Goal: Information Seeking & Learning: Compare options

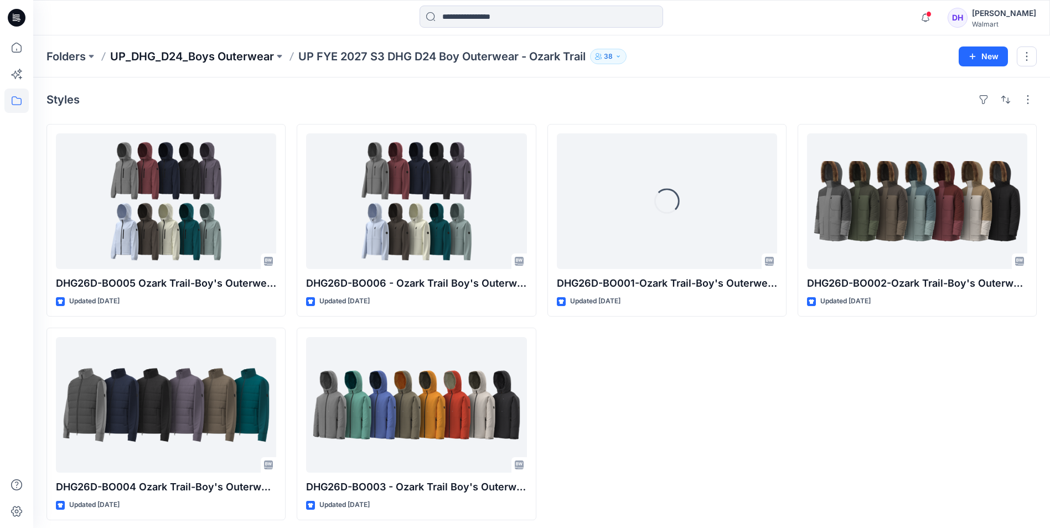
click at [164, 57] on p "UP_DHG_D24_Boys Outerwear" at bounding box center [192, 56] width 164 height 15
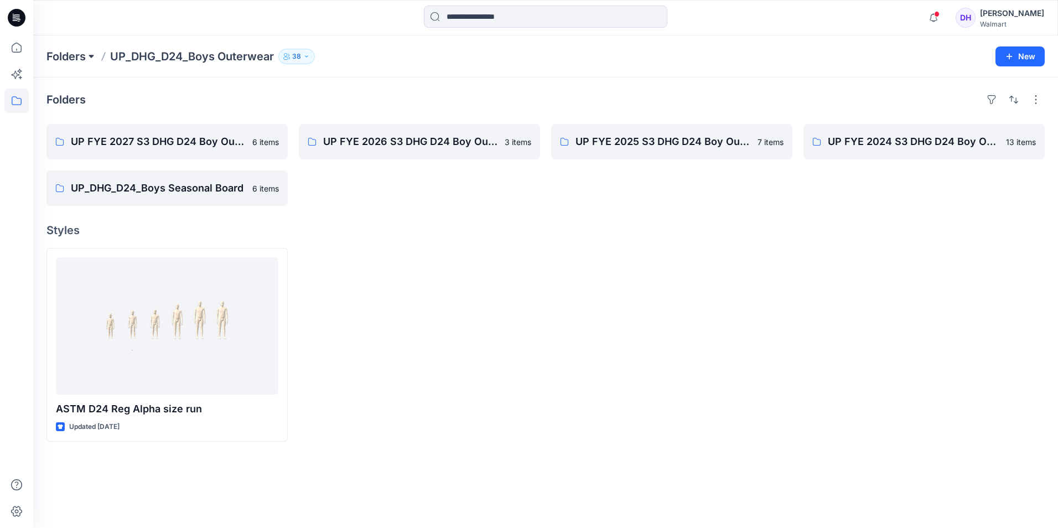
click at [90, 51] on button at bounding box center [91, 56] width 11 height 15
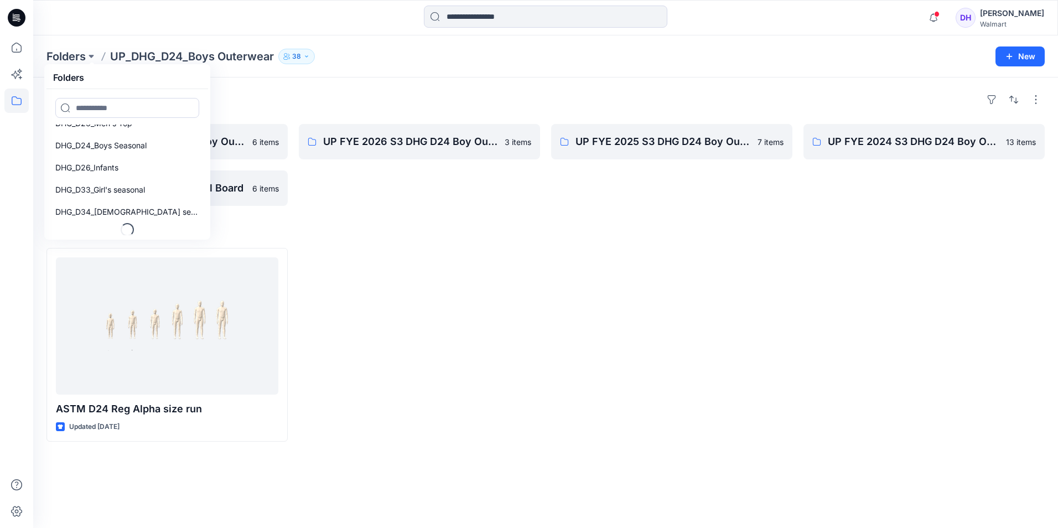
scroll to position [25, 0]
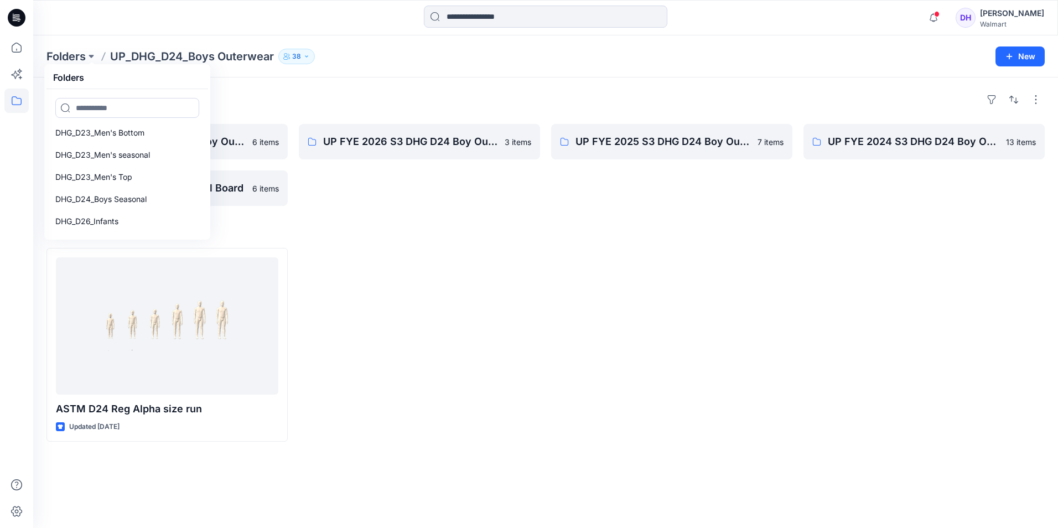
click at [170, 62] on p "UP_DHG_D24_Boys Outerwear" at bounding box center [192, 56] width 164 height 15
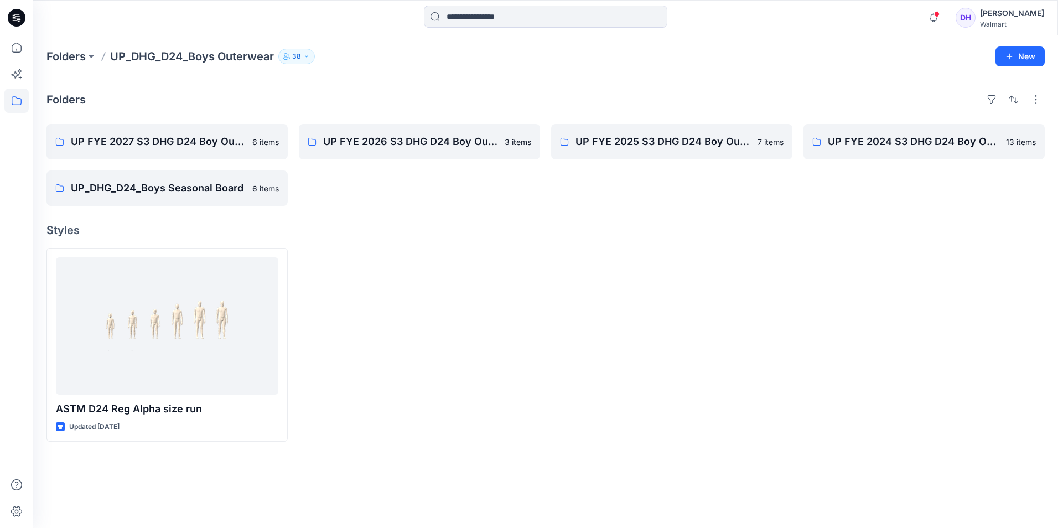
click at [176, 50] on p "UP_DHG_D24_Boys Outerwear" at bounding box center [192, 56] width 164 height 15
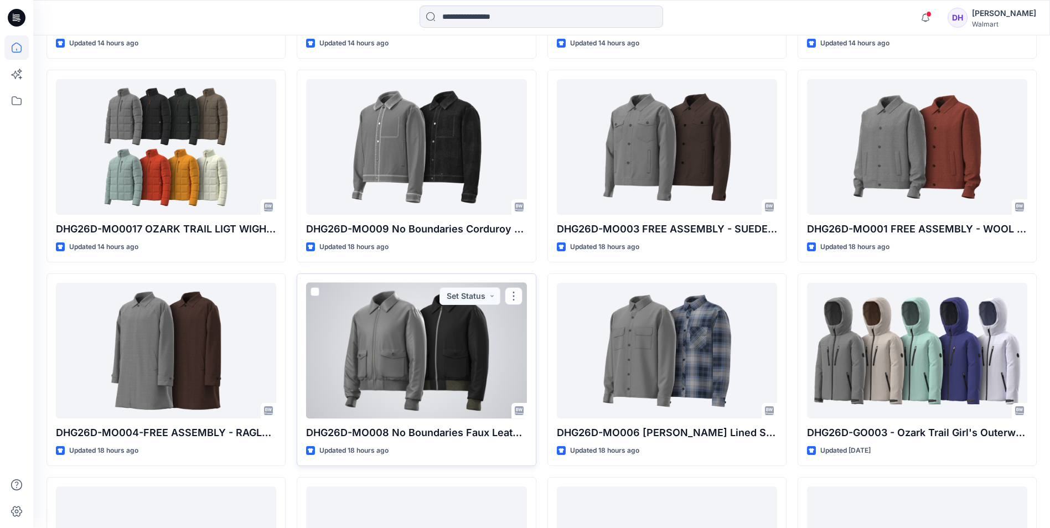
scroll to position [443, 0]
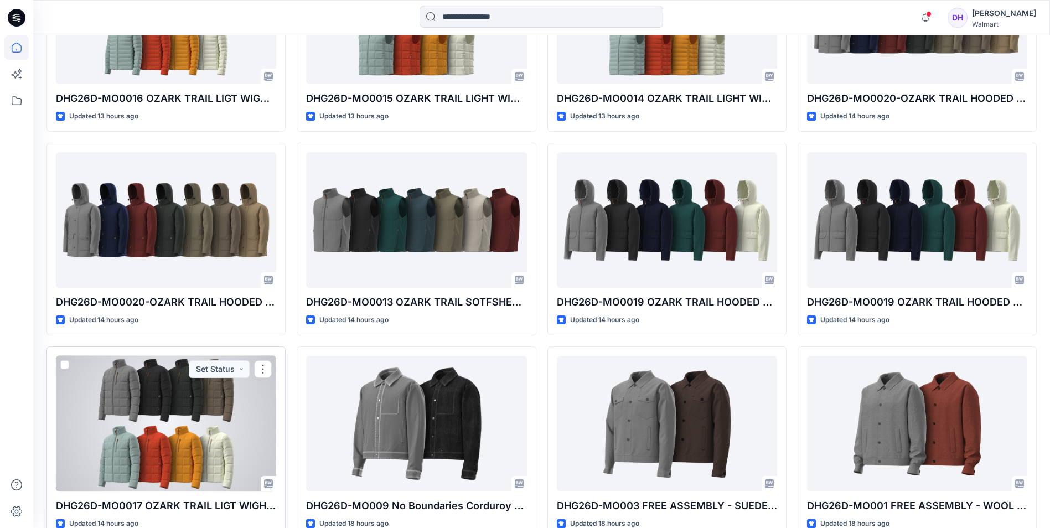
click at [167, 399] on div at bounding box center [166, 424] width 220 height 136
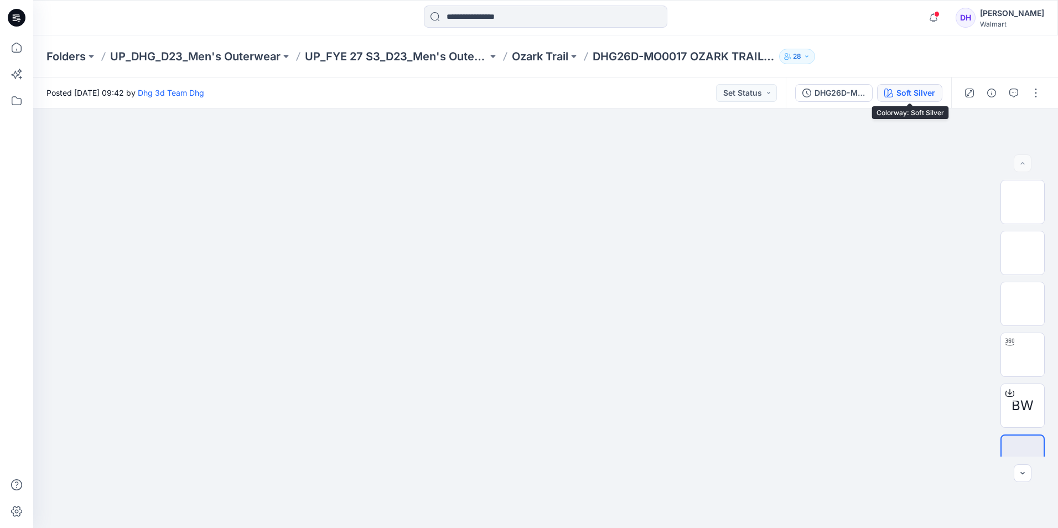
click at [911, 89] on div "Soft Silver" at bounding box center [916, 93] width 39 height 12
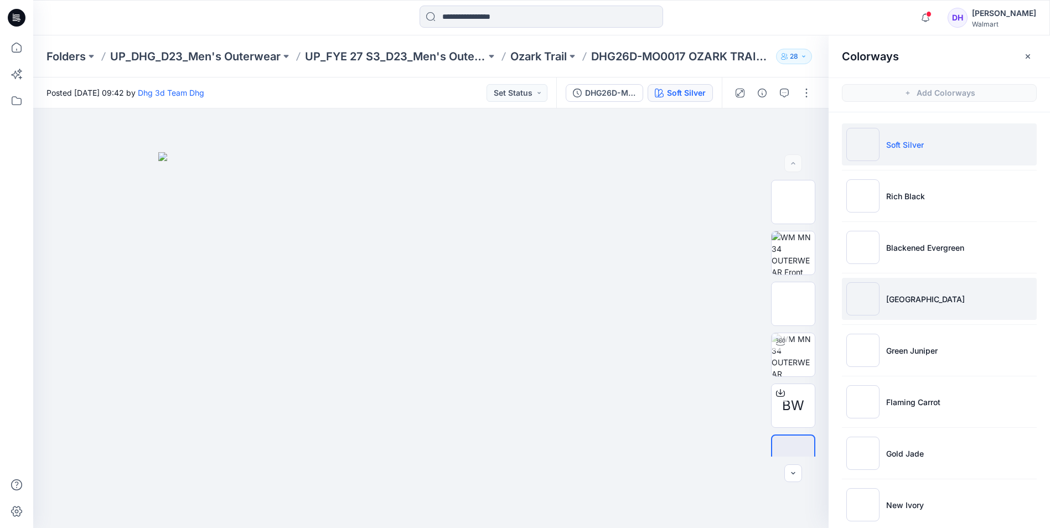
click at [959, 308] on li "[GEOGRAPHIC_DATA]" at bounding box center [939, 299] width 195 height 42
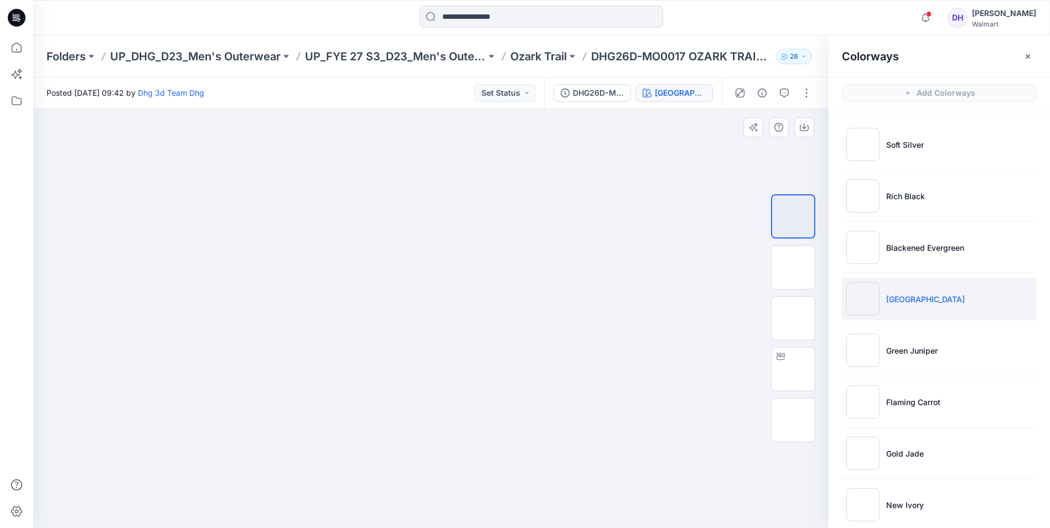
drag, startPoint x: 661, startPoint y: 237, endPoint x: 664, endPoint y: 286, distance: 48.2
click at [664, 92] on img at bounding box center [431, 92] width 496 height 0
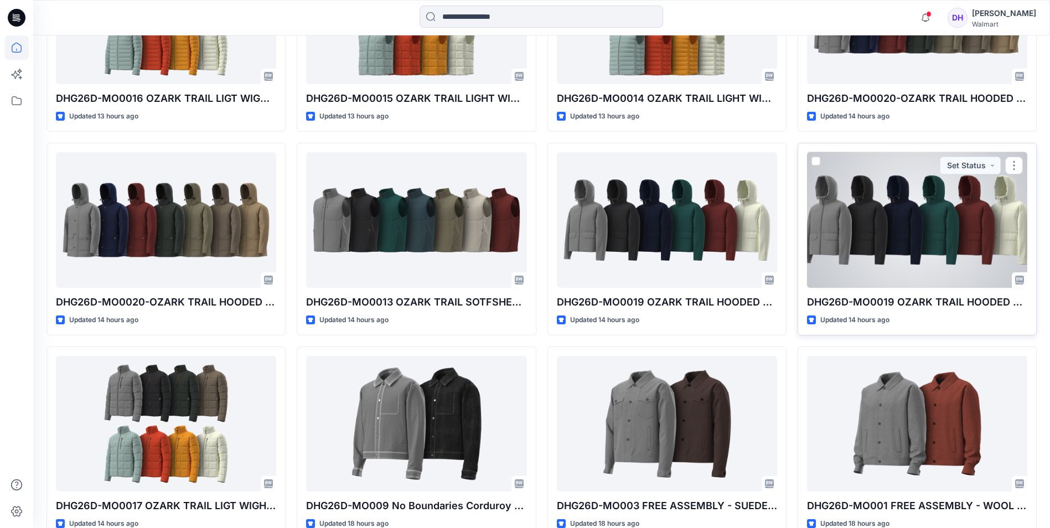
scroll to position [387, 0]
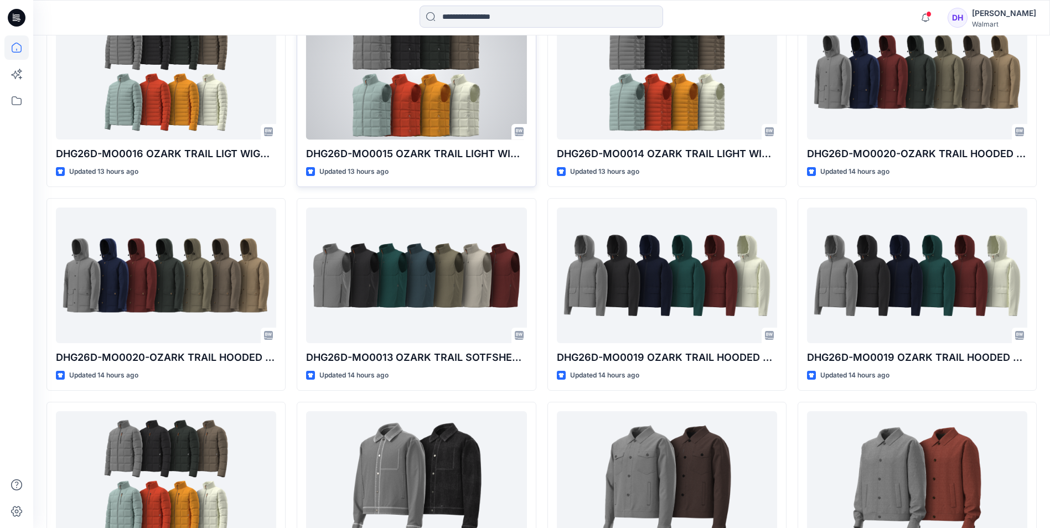
click at [434, 115] on div at bounding box center [416, 72] width 220 height 136
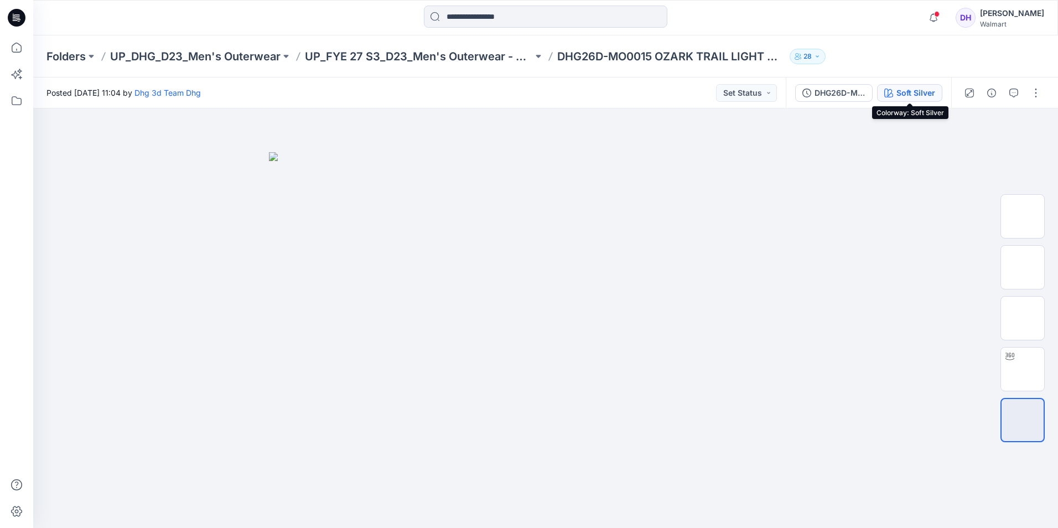
click at [928, 97] on div "Soft Silver" at bounding box center [916, 93] width 39 height 12
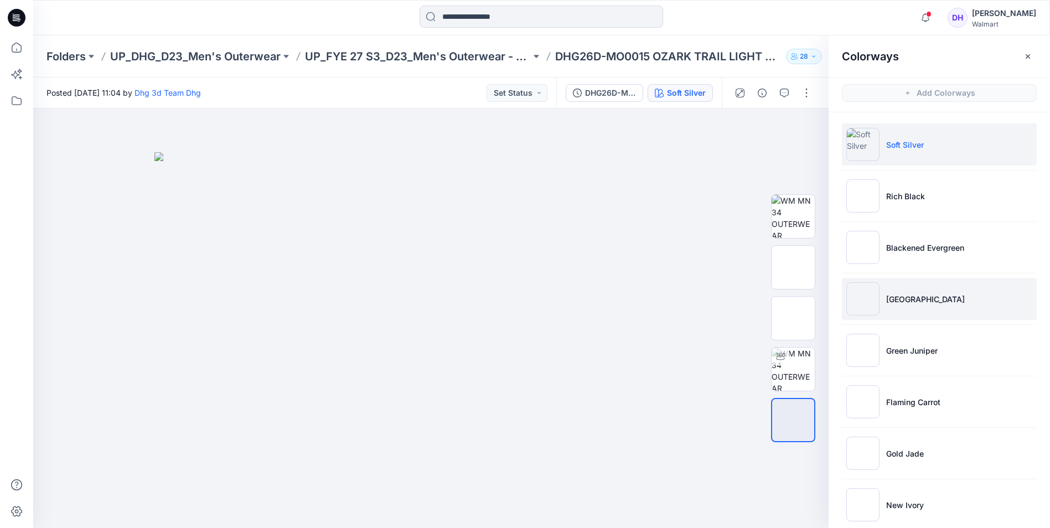
click at [929, 298] on li "[GEOGRAPHIC_DATA]" at bounding box center [939, 299] width 195 height 42
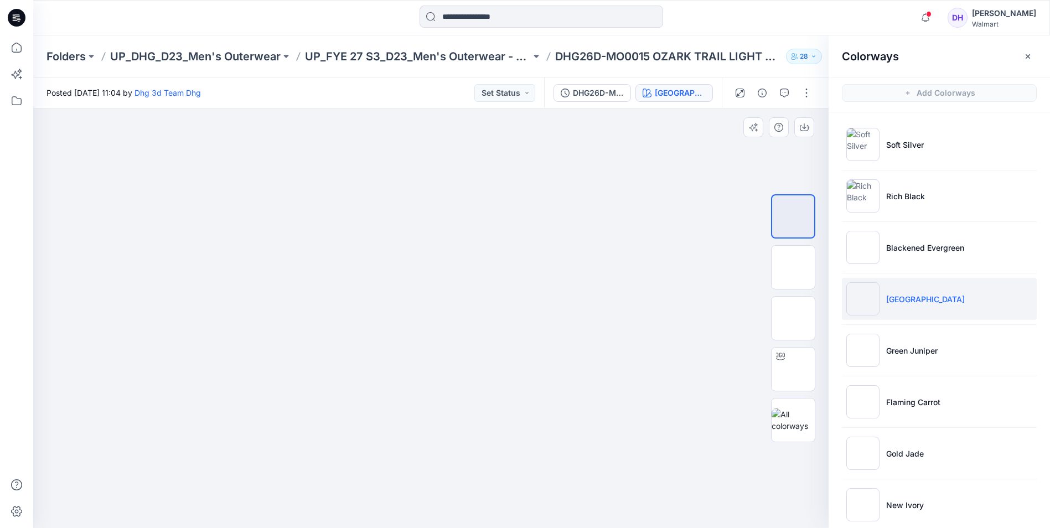
drag, startPoint x: 542, startPoint y: 242, endPoint x: 566, endPoint y: 365, distance: 125.8
click at [535, 108] on img at bounding box center [431, 108] width 474 height 0
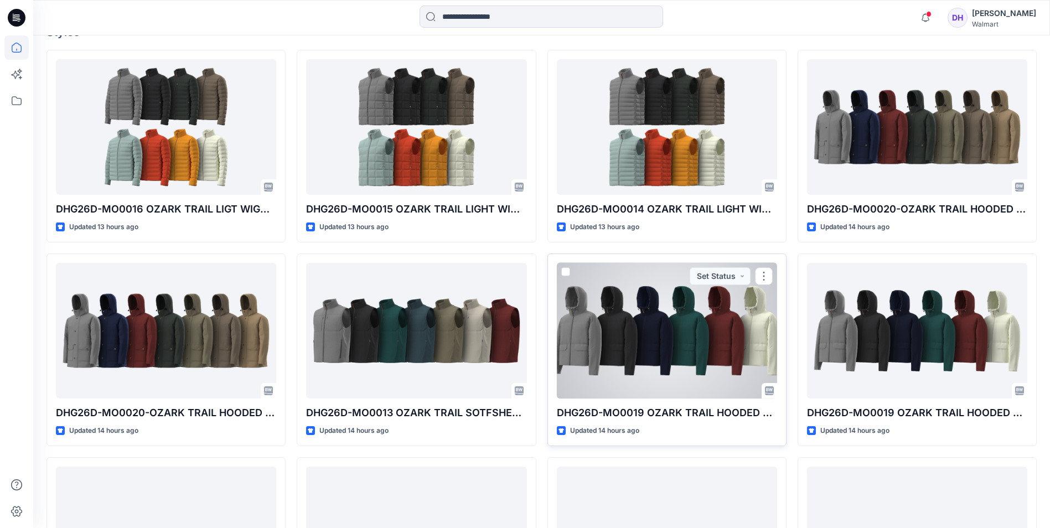
scroll to position [221, 0]
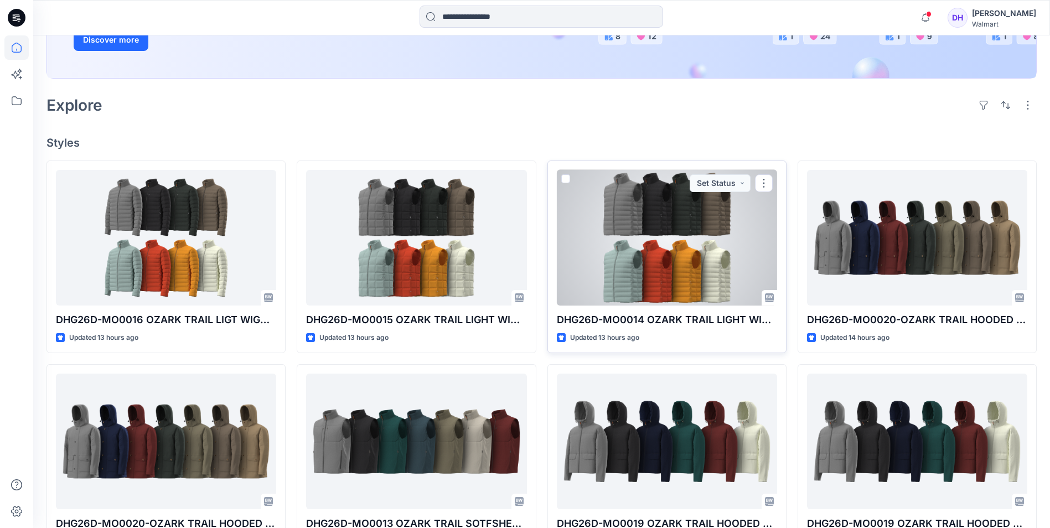
click at [713, 234] on div at bounding box center [667, 238] width 220 height 136
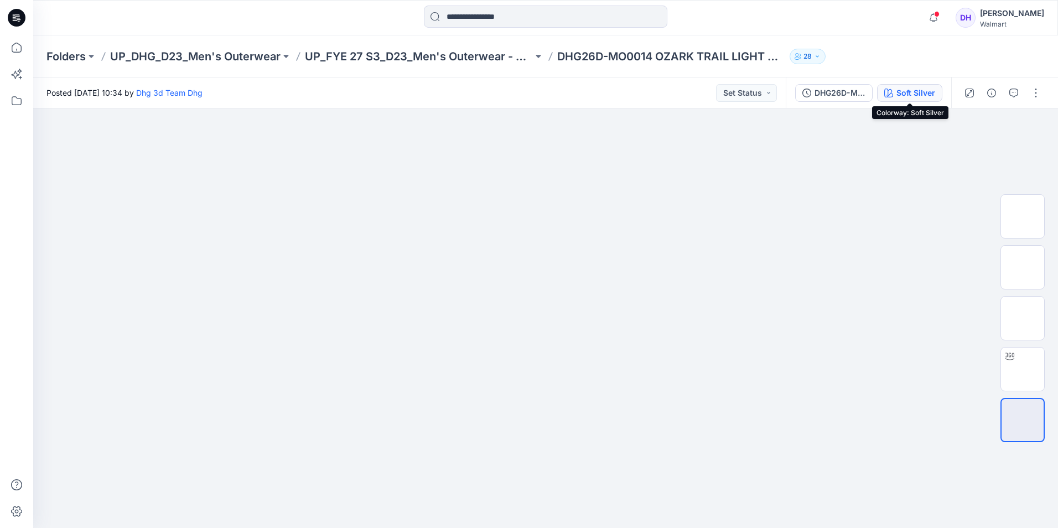
click at [935, 87] on button "Soft Silver" at bounding box center [909, 93] width 65 height 18
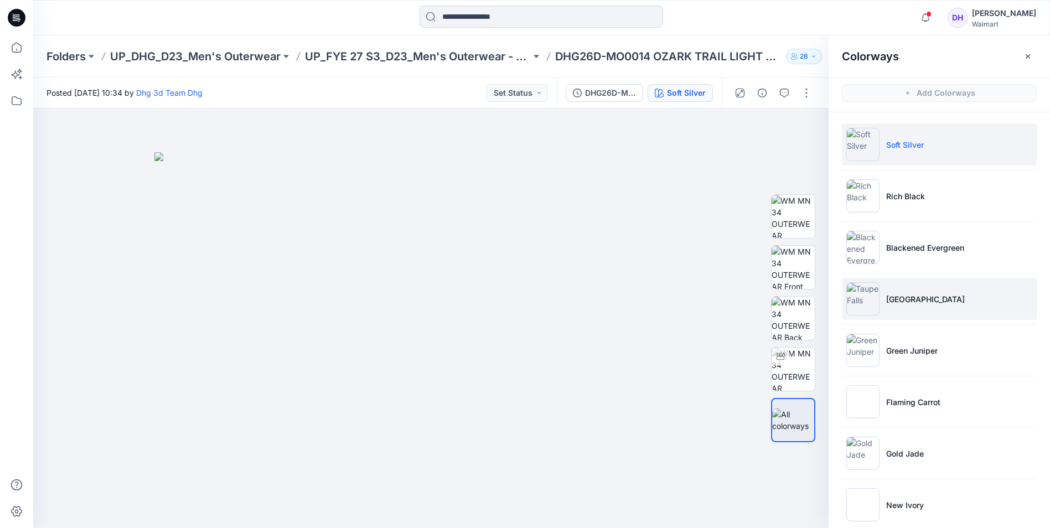
click at [950, 309] on li "[GEOGRAPHIC_DATA]" at bounding box center [939, 299] width 195 height 42
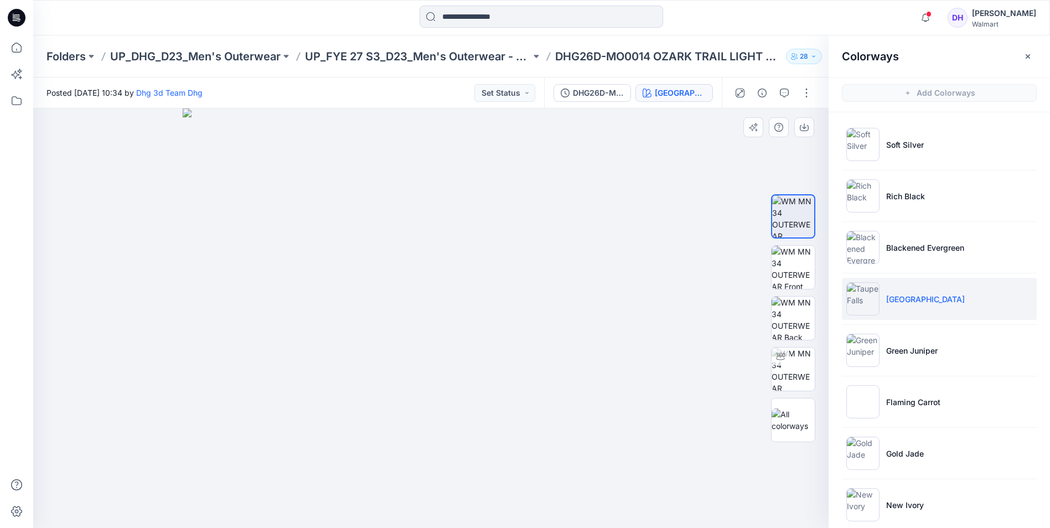
drag, startPoint x: 525, startPoint y: 291, endPoint x: 530, endPoint y: 357, distance: 66.0
click at [530, 357] on img at bounding box center [431, 317] width 496 height 419
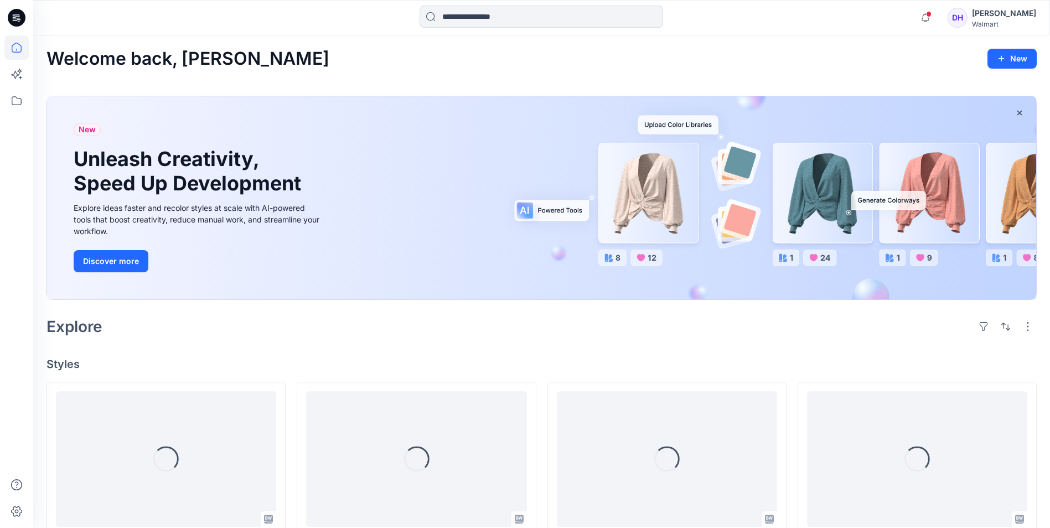
scroll to position [221, 0]
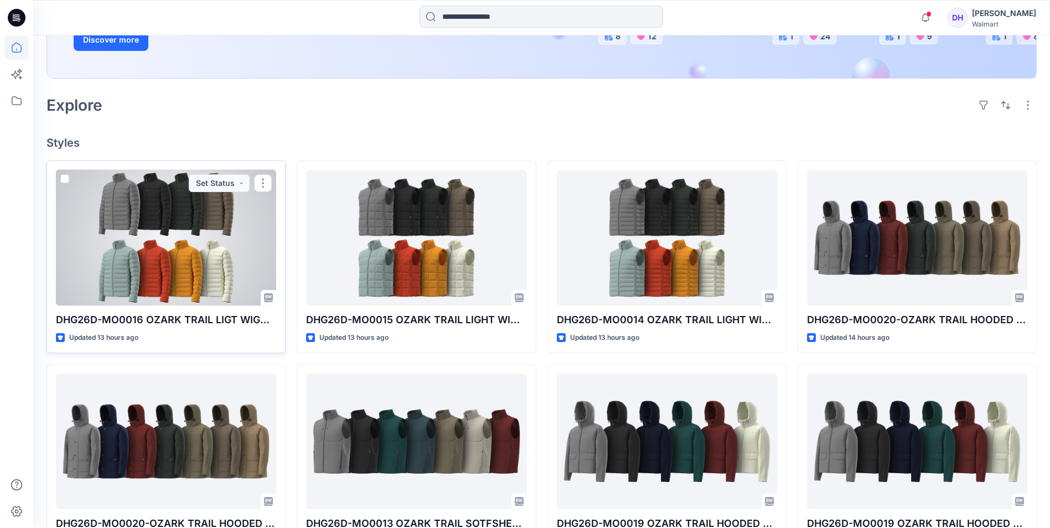
click at [190, 279] on div at bounding box center [166, 238] width 220 height 136
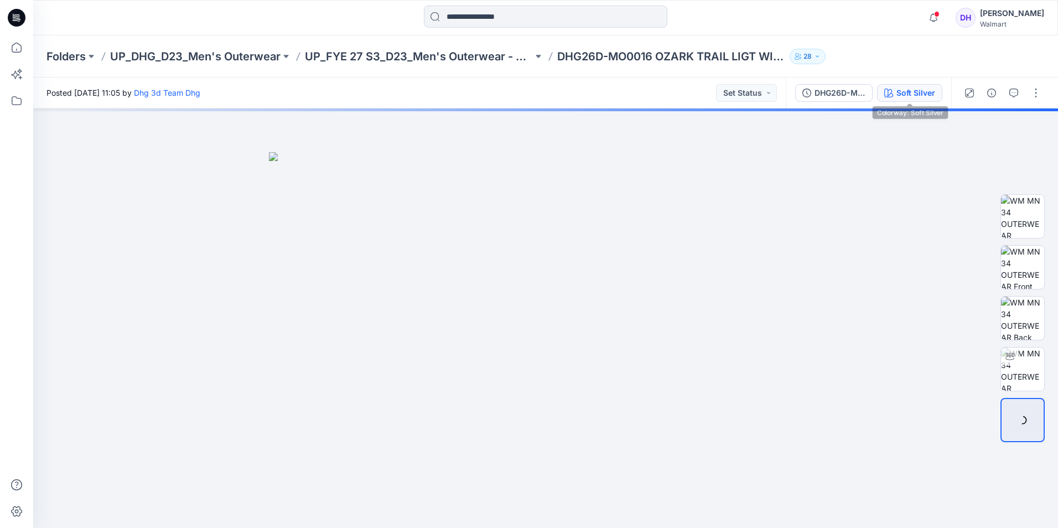
click at [914, 95] on div "Soft Silver" at bounding box center [916, 93] width 39 height 12
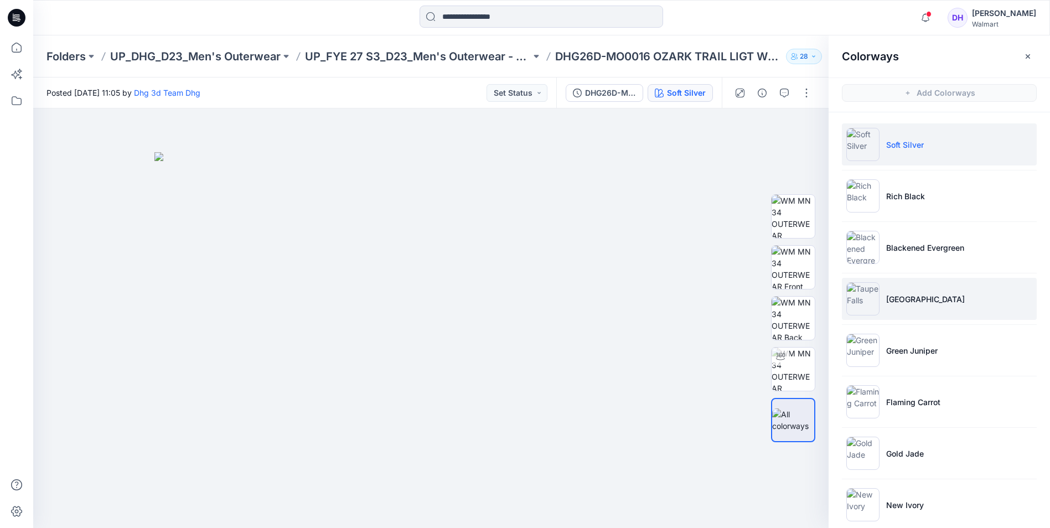
click at [913, 314] on li "[GEOGRAPHIC_DATA]" at bounding box center [939, 299] width 195 height 42
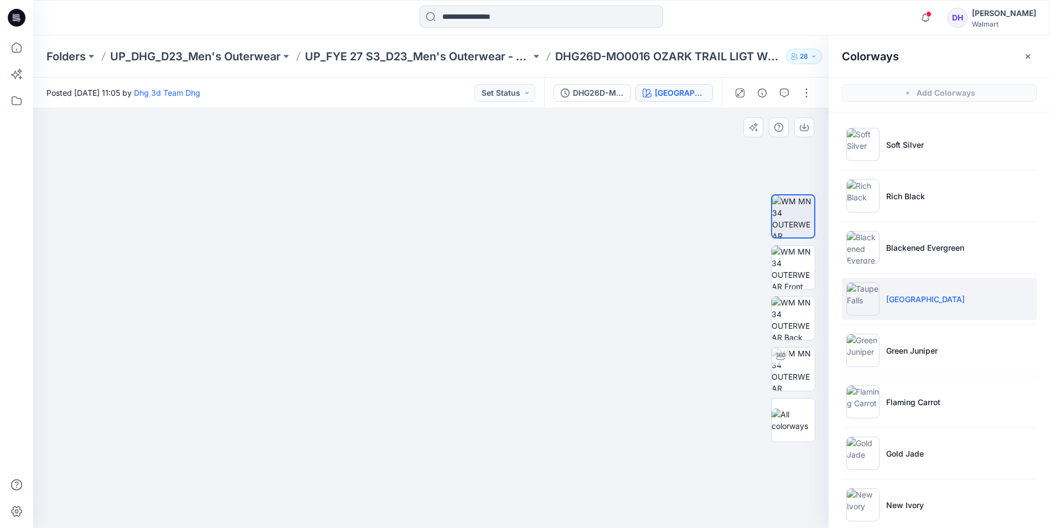
drag, startPoint x: 584, startPoint y: 313, endPoint x: 571, endPoint y: 418, distance: 105.4
click at [574, 376] on img at bounding box center [431, 312] width 540 height 431
click at [565, 483] on img at bounding box center [431, 313] width 540 height 429
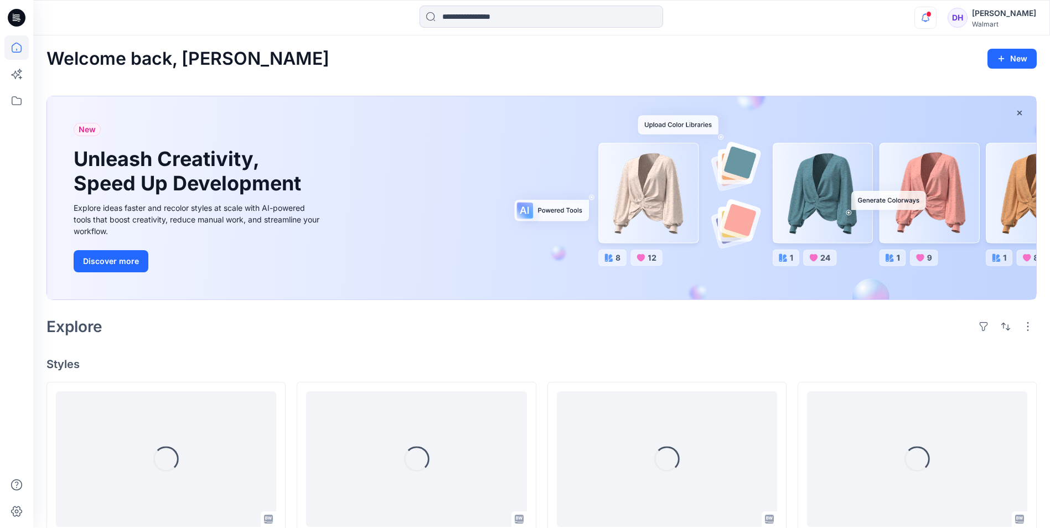
scroll to position [221, 0]
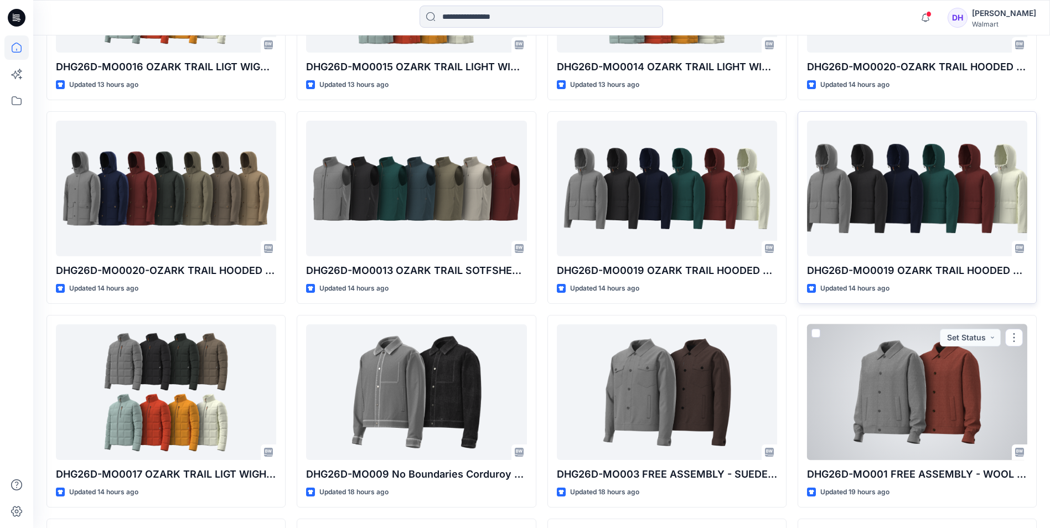
scroll to position [443, 0]
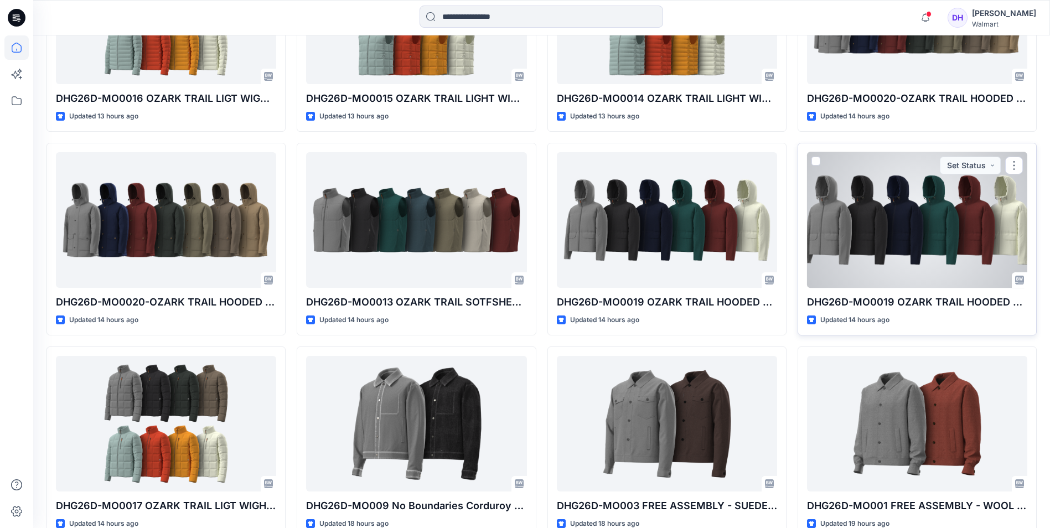
click at [887, 198] on div at bounding box center [917, 220] width 220 height 136
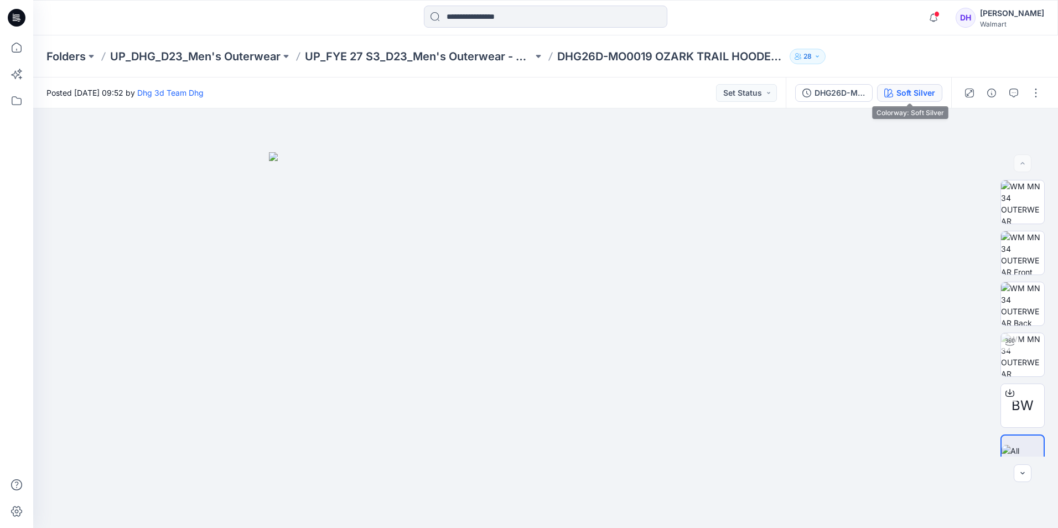
click at [894, 98] on button "Soft Silver" at bounding box center [909, 93] width 65 height 18
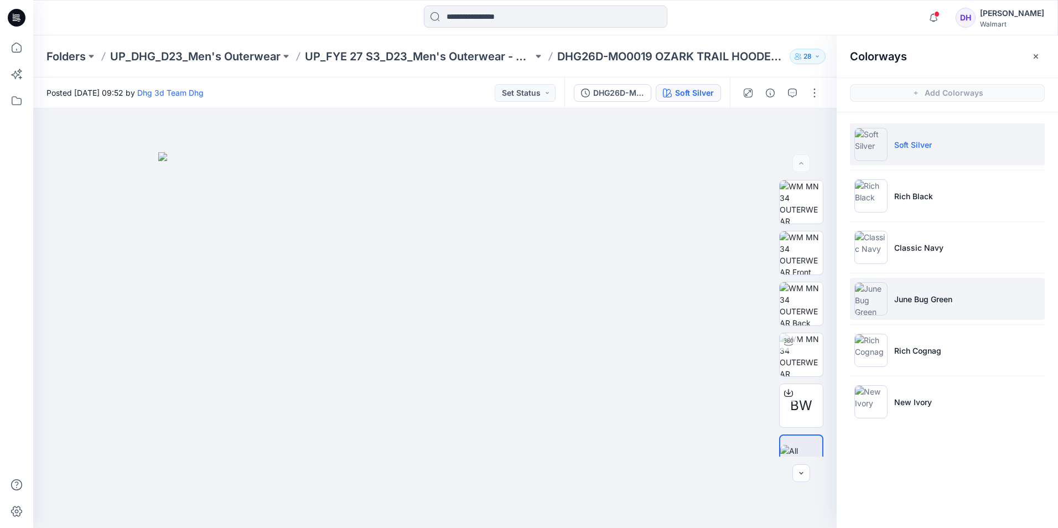
click at [944, 296] on p "June Bug Green" at bounding box center [923, 299] width 58 height 12
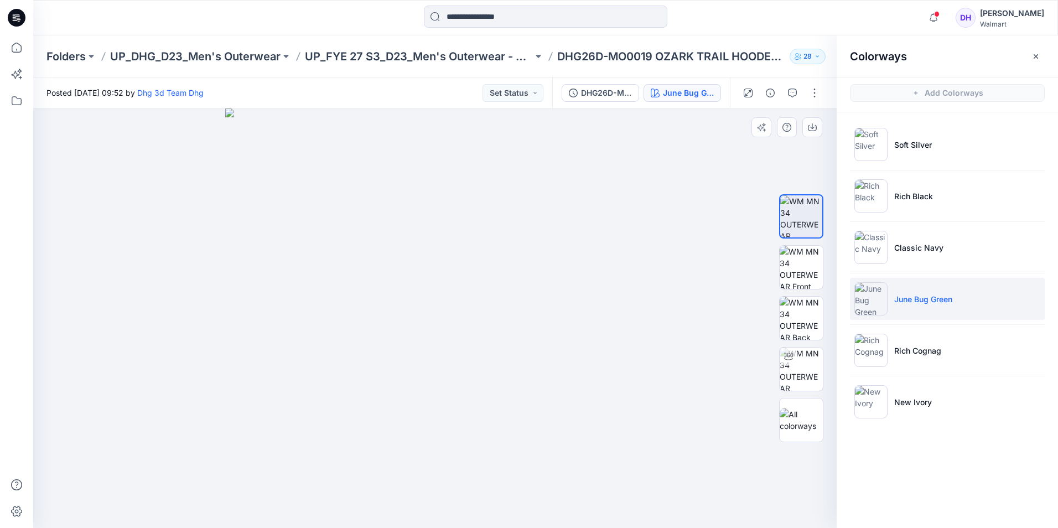
drag, startPoint x: 595, startPoint y: 222, endPoint x: 605, endPoint y: 292, distance: 69.8
click at [605, 292] on img at bounding box center [434, 317] width 419 height 419
drag, startPoint x: 603, startPoint y: 238, endPoint x: 608, endPoint y: 305, distance: 67.1
click at [608, 305] on img at bounding box center [434, 317] width 419 height 419
drag, startPoint x: 576, startPoint y: 179, endPoint x: 568, endPoint y: 212, distance: 33.6
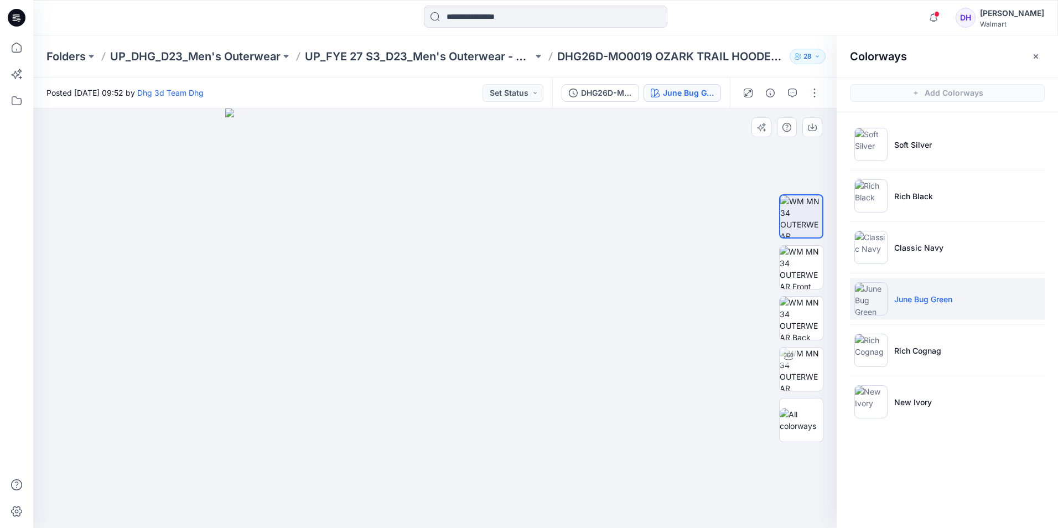
click at [568, 212] on img at bounding box center [434, 317] width 419 height 419
drag, startPoint x: 605, startPoint y: 175, endPoint x: 598, endPoint y: 237, distance: 62.5
click at [598, 235] on img at bounding box center [434, 317] width 419 height 419
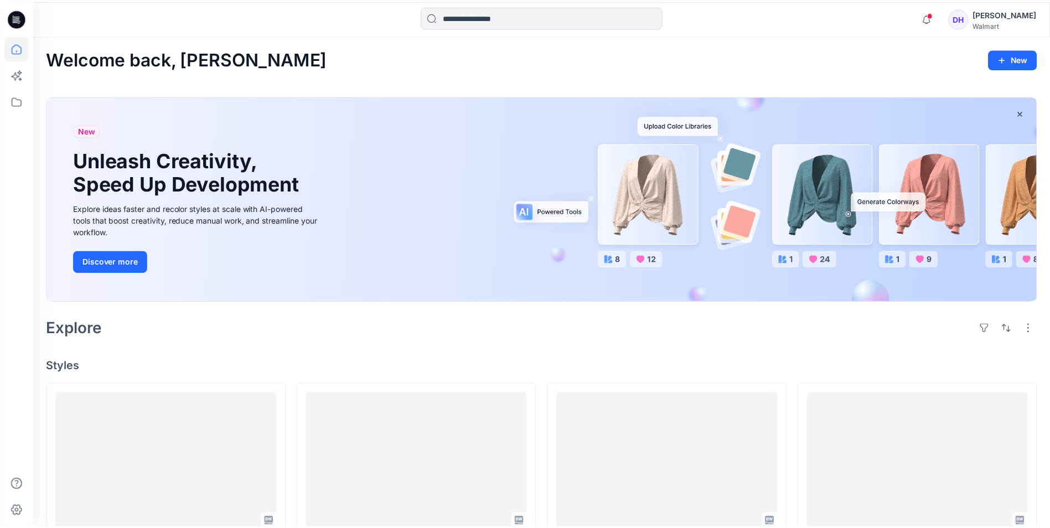
scroll to position [443, 0]
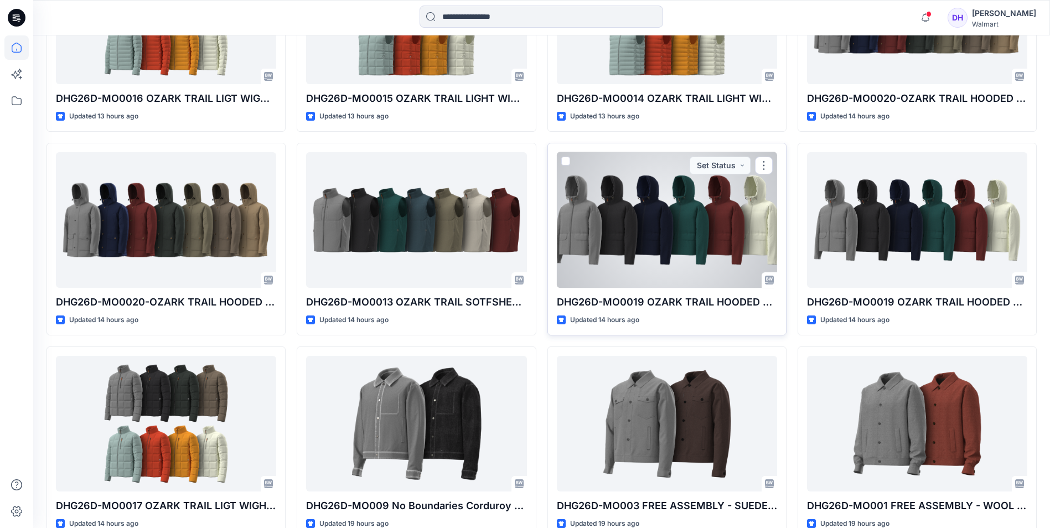
click at [635, 215] on div at bounding box center [667, 220] width 220 height 136
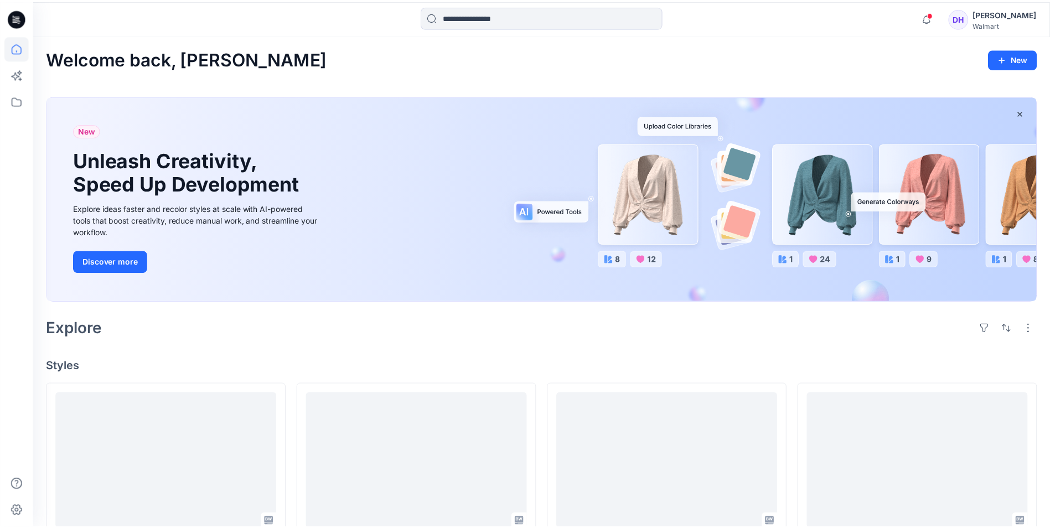
scroll to position [443, 0]
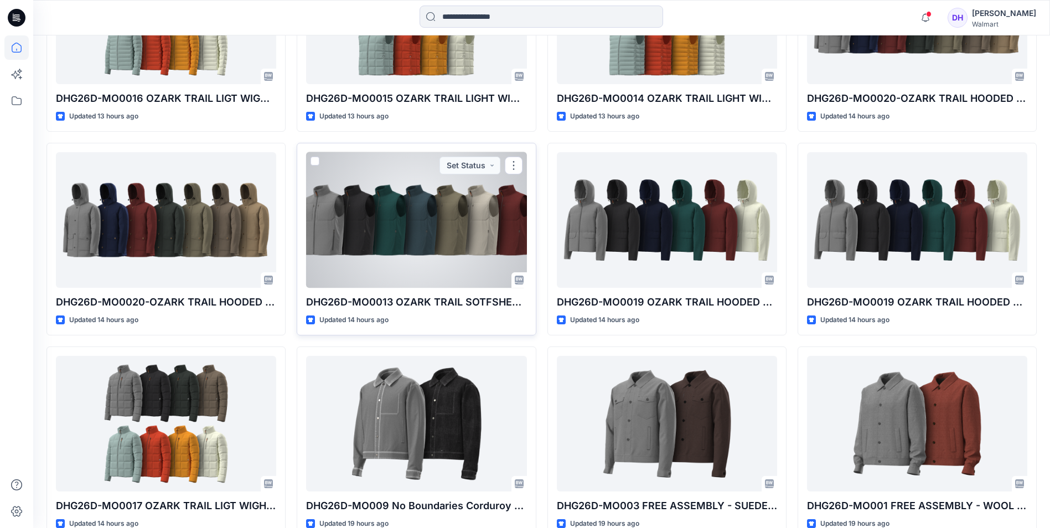
click at [391, 186] on div at bounding box center [416, 220] width 220 height 136
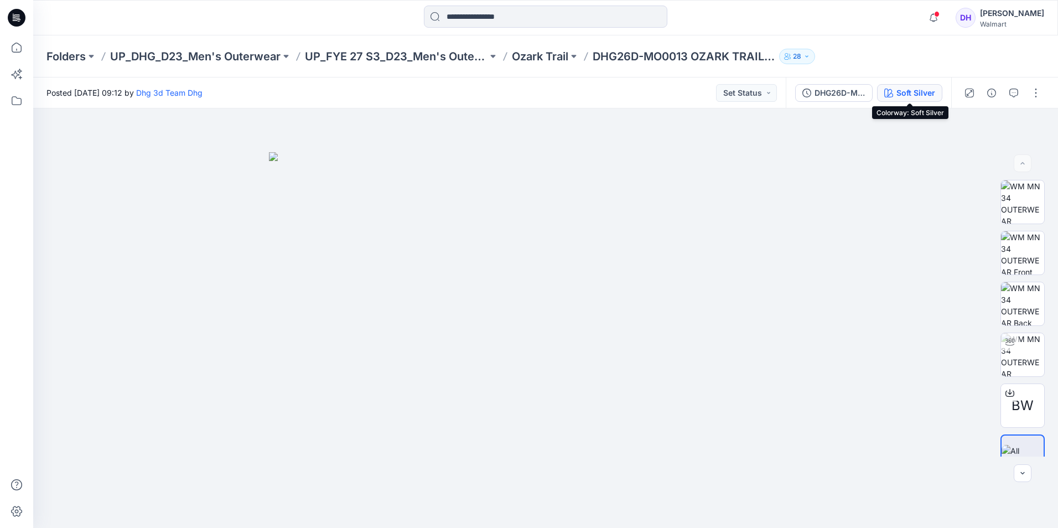
click at [911, 88] on div "Soft Silver" at bounding box center [916, 93] width 39 height 12
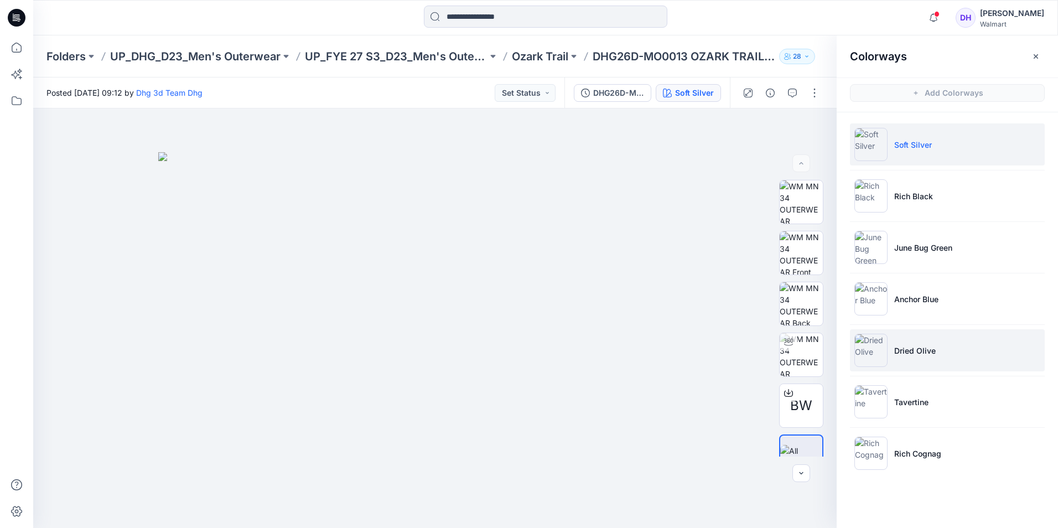
click at [921, 360] on li "Dried Olive" at bounding box center [947, 350] width 195 height 42
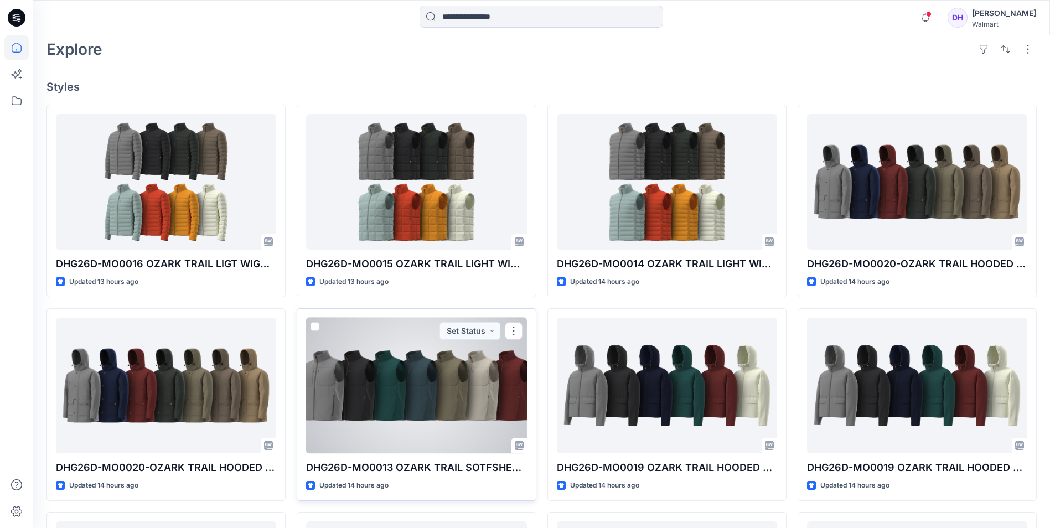
scroll to position [277, 0]
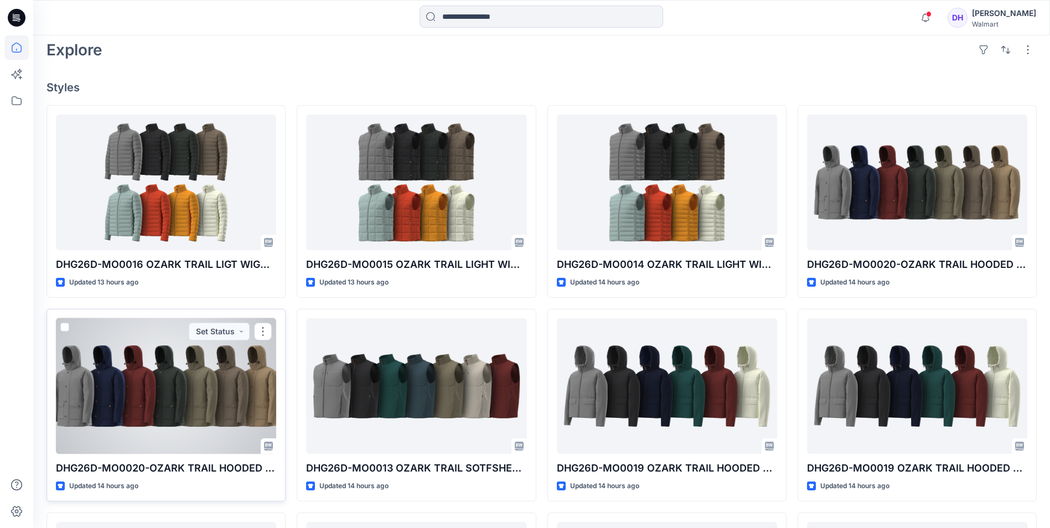
click at [167, 398] on div at bounding box center [166, 386] width 220 height 136
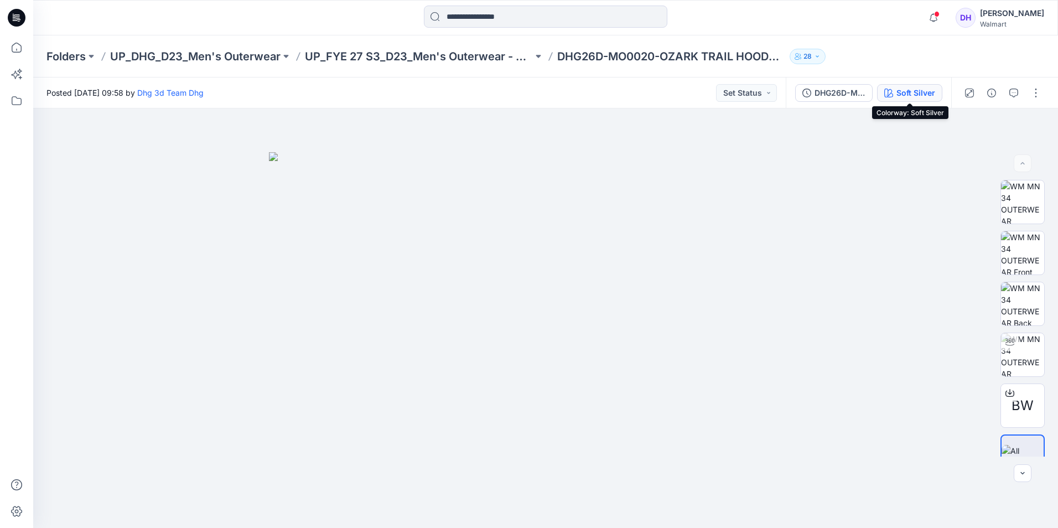
click at [923, 98] on div "Soft Silver" at bounding box center [916, 93] width 39 height 12
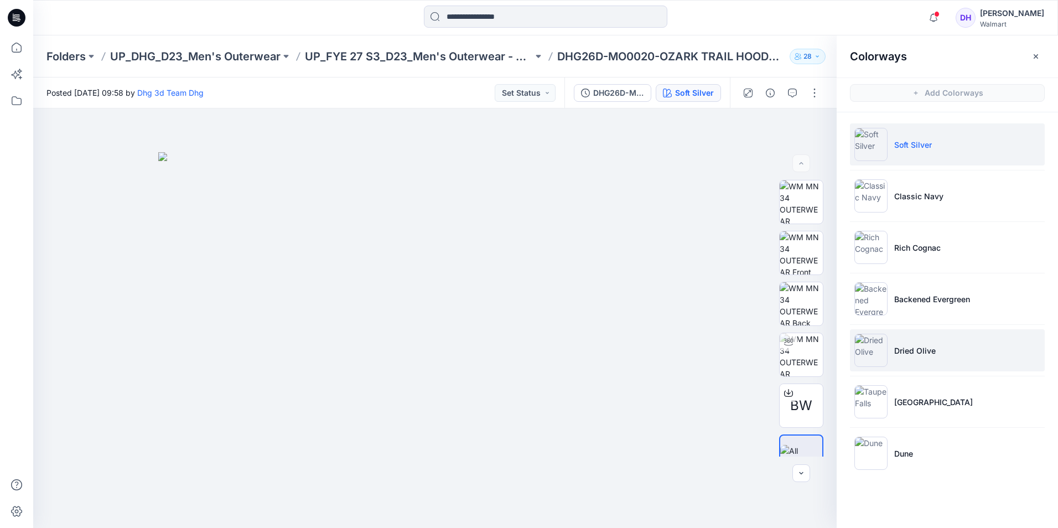
click at [981, 346] on li "Dried Olive" at bounding box center [947, 350] width 195 height 42
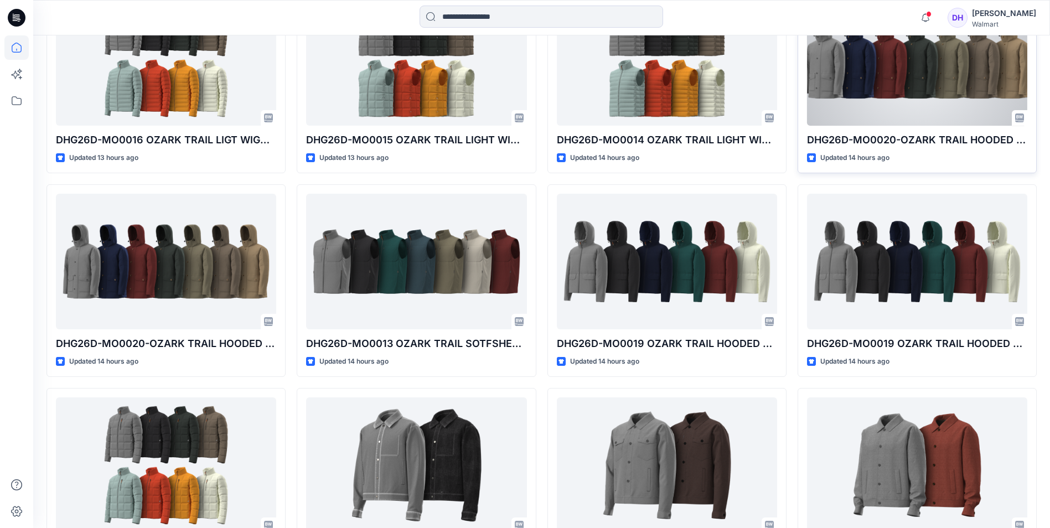
scroll to position [332, 0]
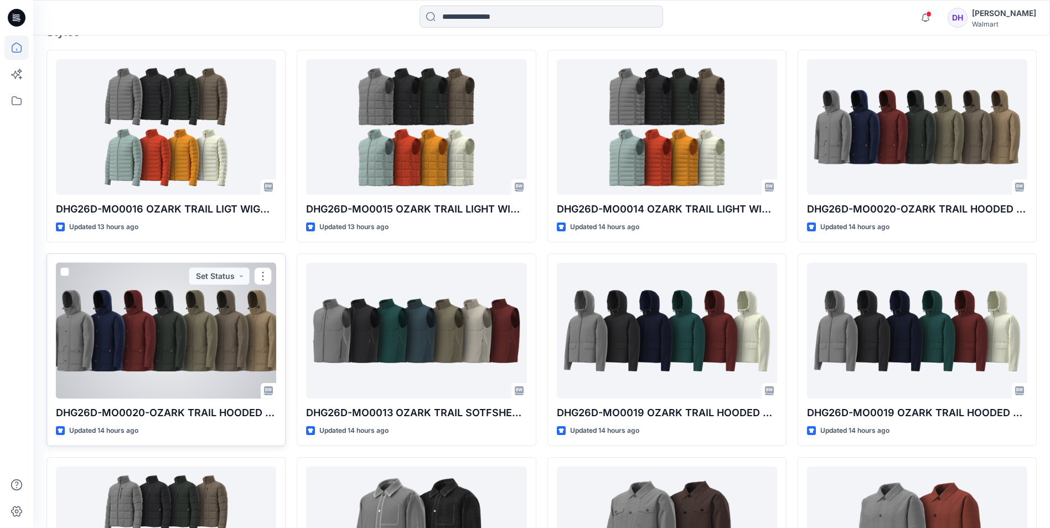
click at [263, 412] on p "DHG26D-MO0020-OZARK TRAIL HOODED PUFFER JACKET OPT 3" at bounding box center [166, 412] width 220 height 15
click at [268, 412] on p "DHG26D-MO0020-OZARK TRAIL HOODED PUFFER JACKET OPT 3" at bounding box center [166, 412] width 220 height 15
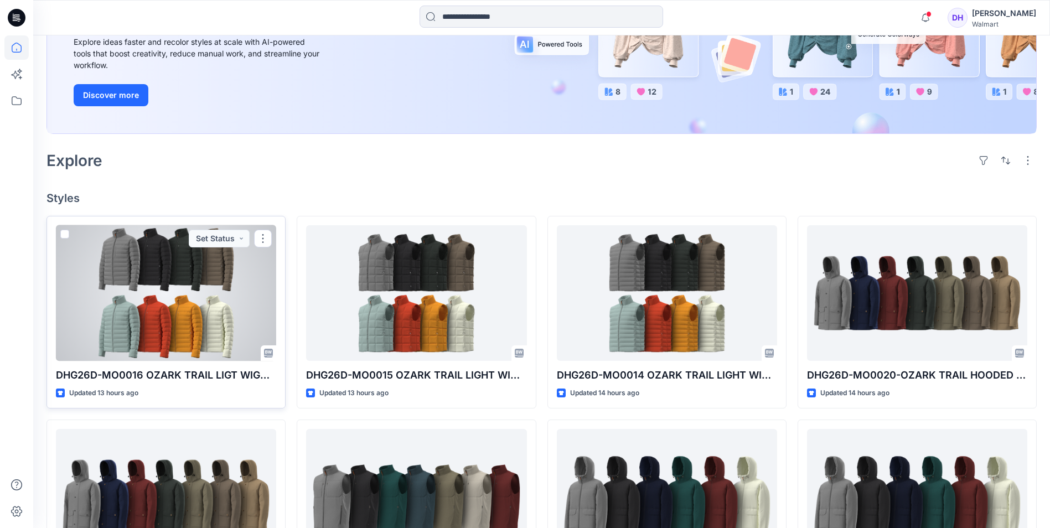
click at [284, 365] on div "DHG26D-MO0016 OZARK TRAIL LIGT WIGHT PUFFER JACKET OPT 1 Updated 13 hours ago S…" at bounding box center [165, 312] width 239 height 193
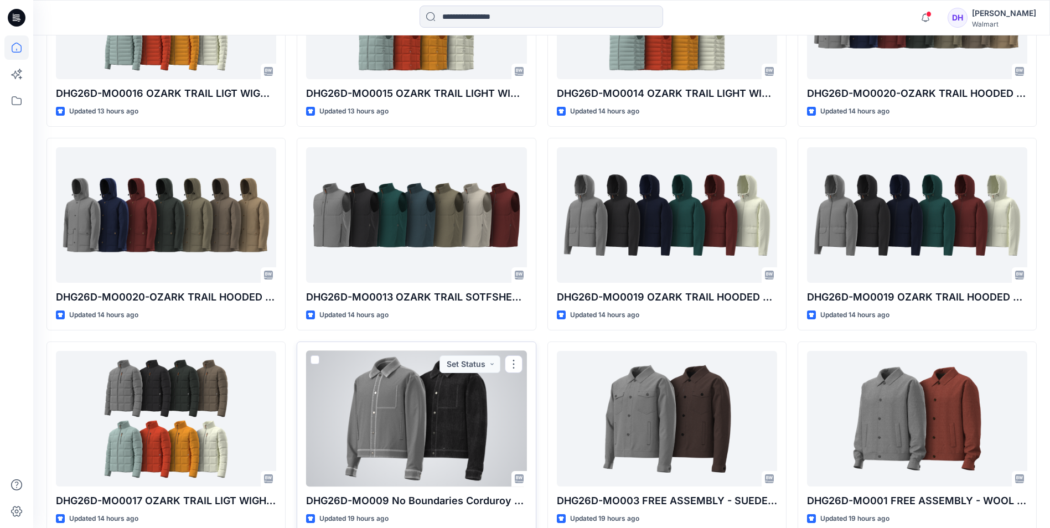
scroll to position [553, 0]
